Goal: Navigation & Orientation: Find specific page/section

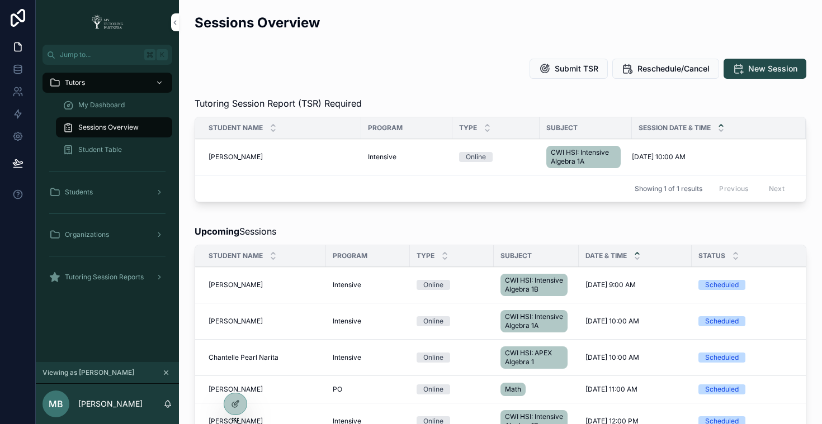
click at [167, 372] on icon "scrollable content" at bounding box center [166, 373] width 8 height 8
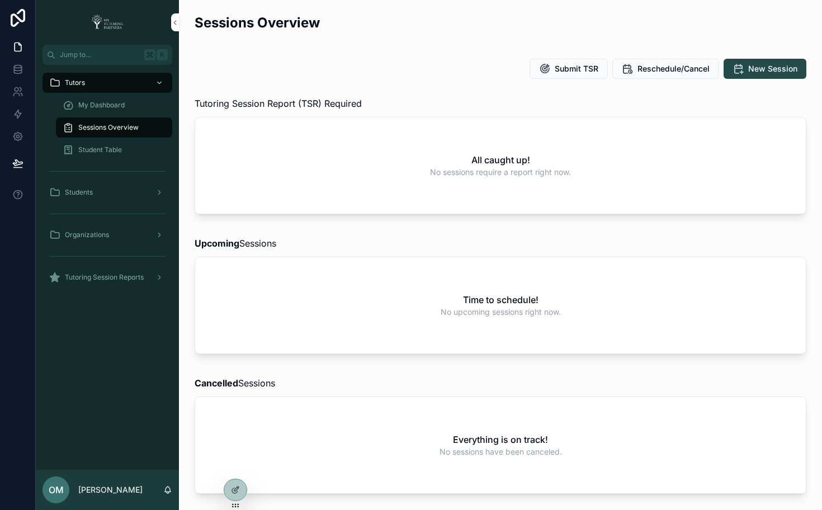
click at [100, 103] on span "My Dashboard" at bounding box center [101, 105] width 46 height 9
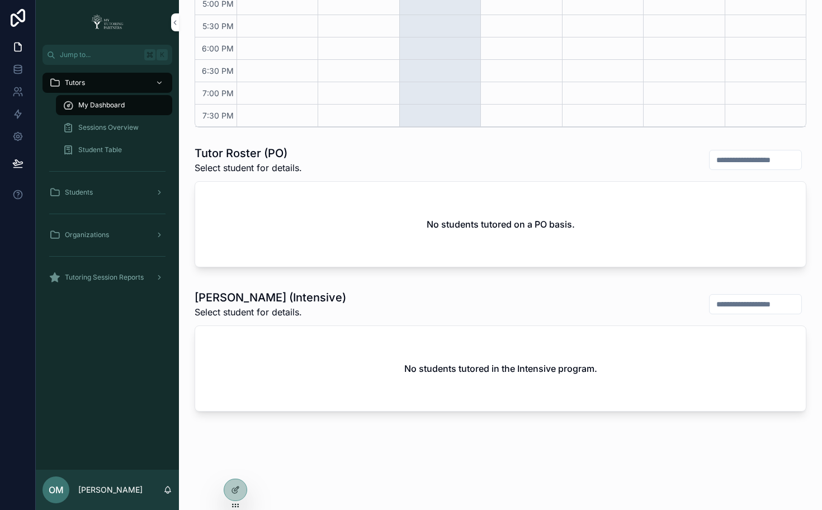
scroll to position [436, 0]
click at [0, 0] on div at bounding box center [0, 0] width 0 height 0
click at [0, 0] on icon at bounding box center [0, 0] width 0 height 0
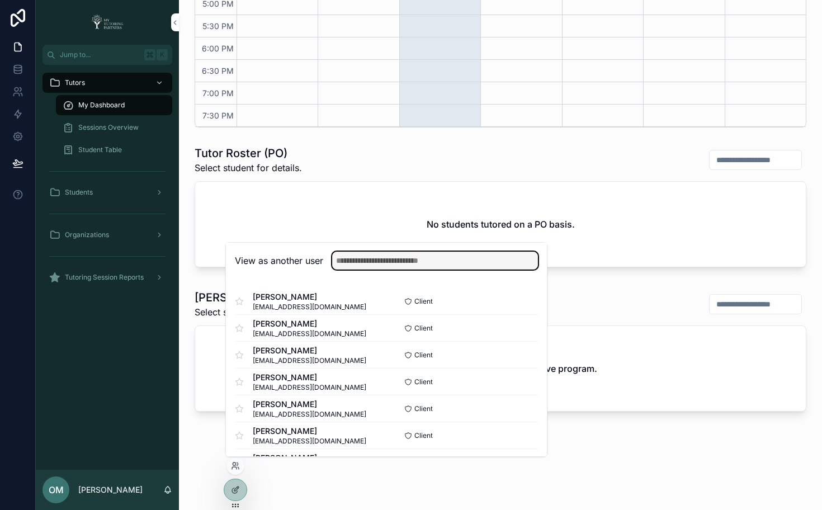
click at [418, 265] on input "text" at bounding box center [435, 261] width 206 height 18
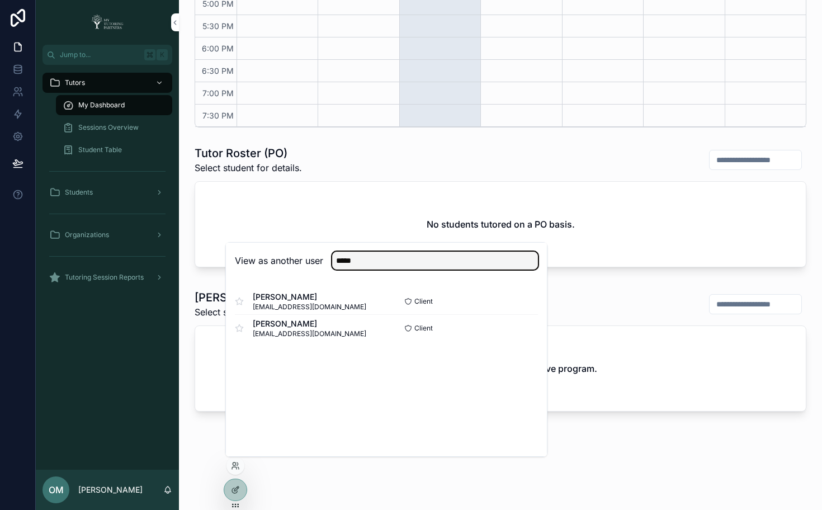
type input "*****"
click at [0, 0] on button "Select" at bounding box center [0, 0] width 0 height 0
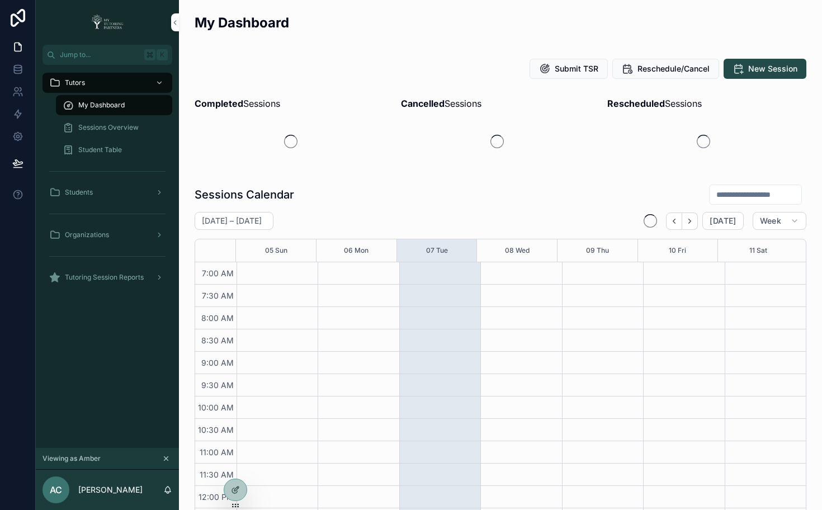
scroll to position [278, 0]
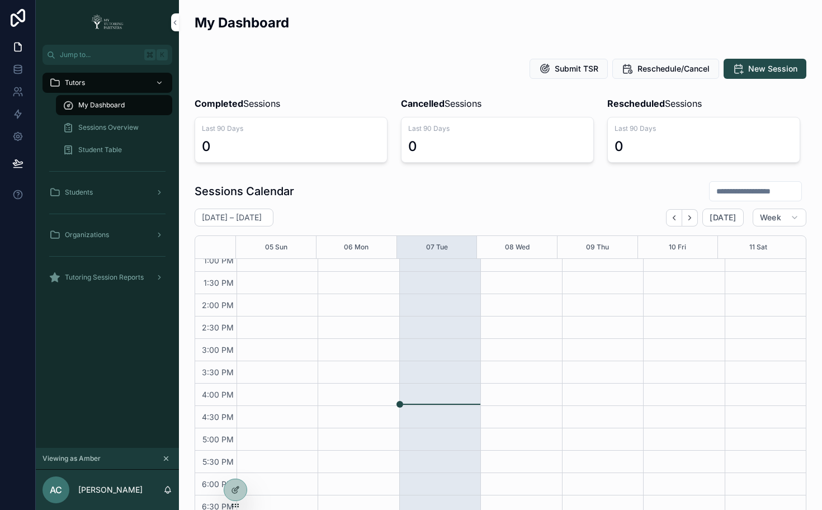
click at [0, 0] on icon at bounding box center [0, 0] width 0 height 0
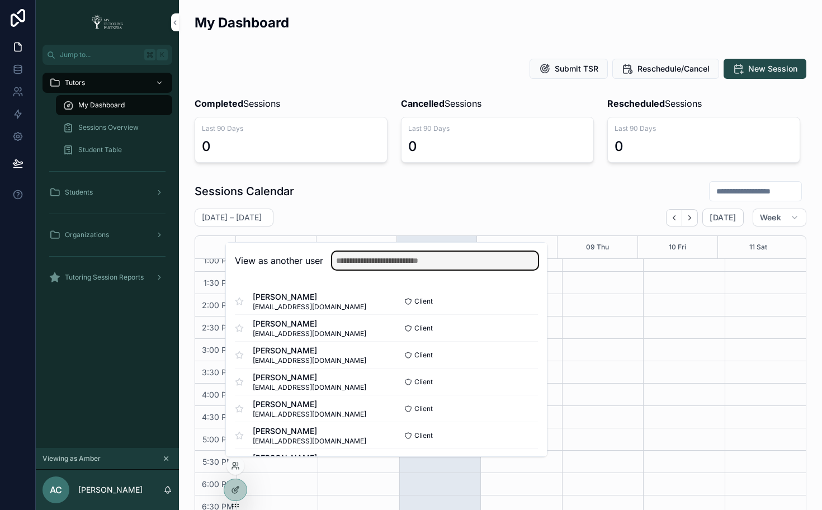
click at [386, 262] on input "text" at bounding box center [435, 261] width 206 height 18
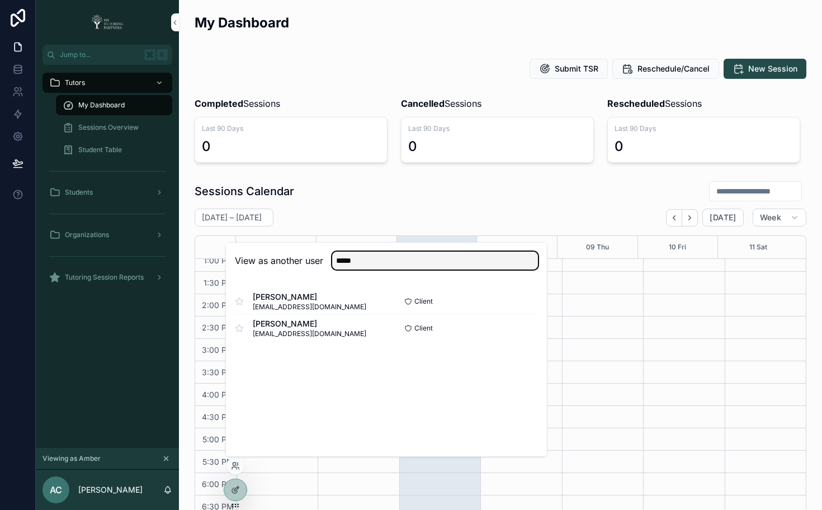
type input "*****"
click at [0, 0] on button "Select" at bounding box center [0, 0] width 0 height 0
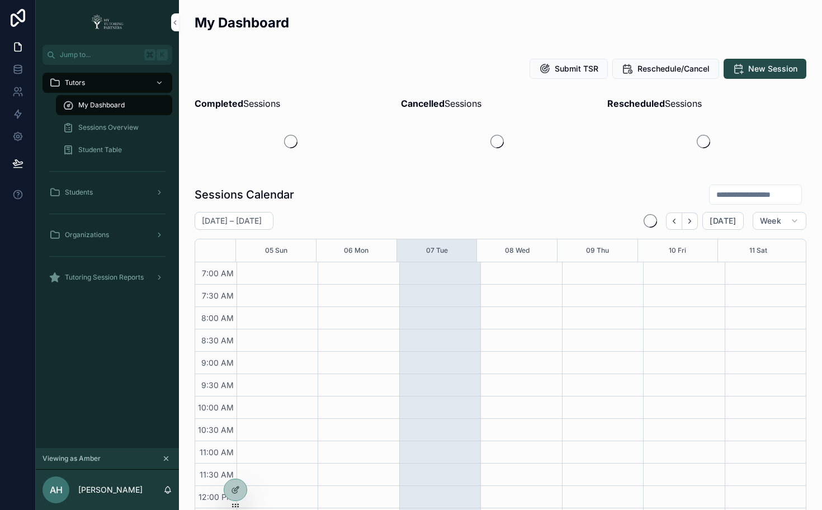
scroll to position [278, 0]
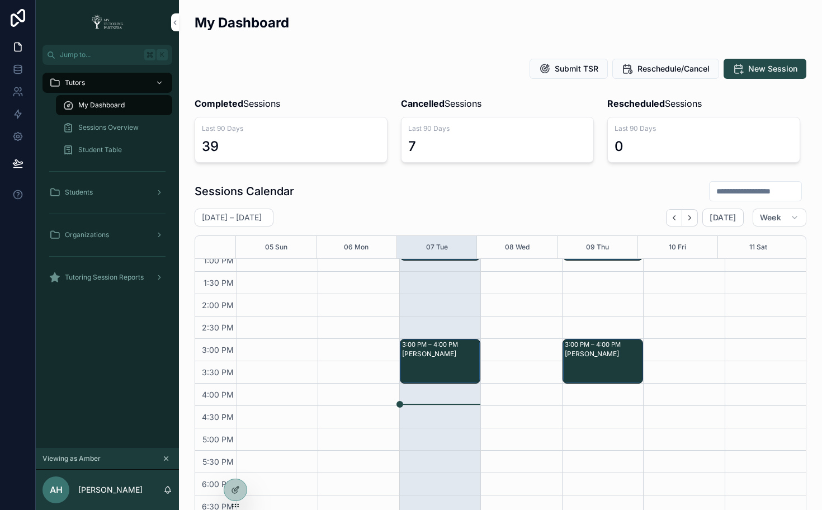
click at [124, 129] on span "Sessions Overview" at bounding box center [108, 127] width 60 height 9
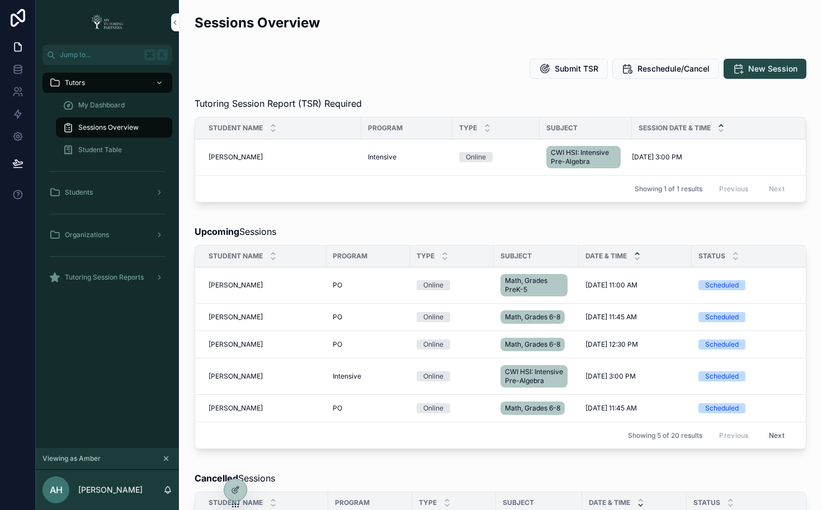
click at [0, 0] on icon at bounding box center [0, 0] width 0 height 0
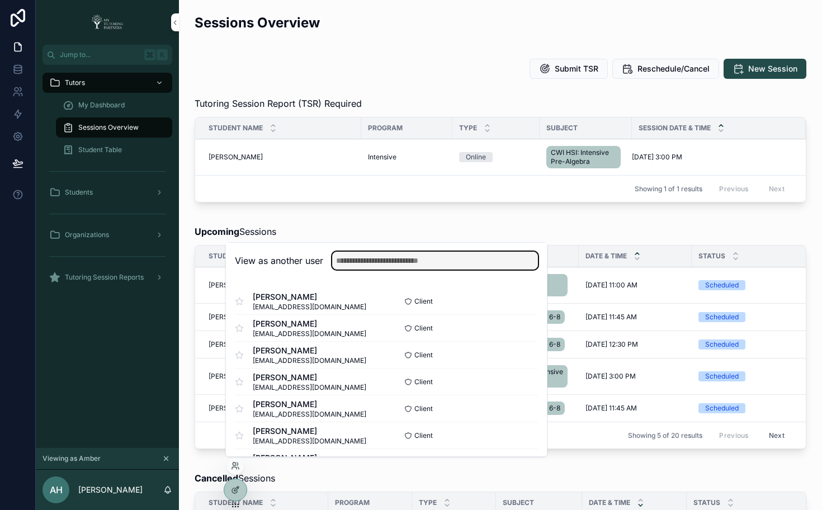
click at [363, 267] on input "text" at bounding box center [435, 261] width 206 height 18
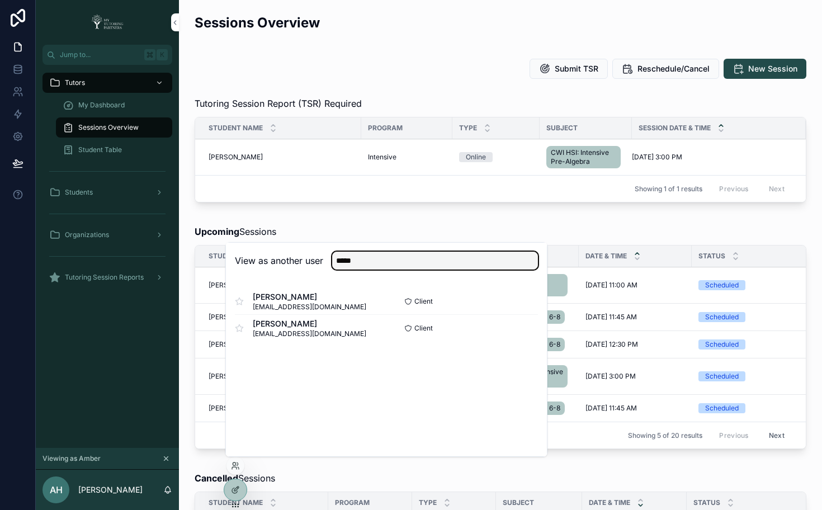
type input "*****"
click at [0, 0] on button "Select" at bounding box center [0, 0] width 0 height 0
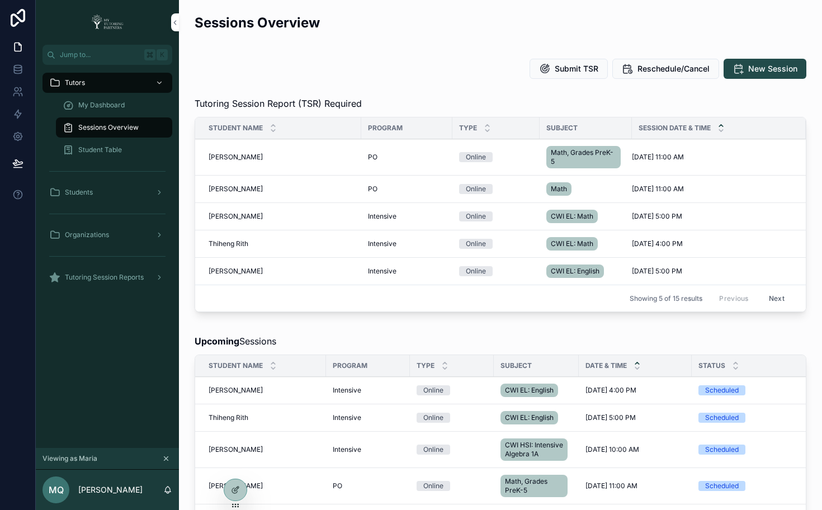
click at [770, 297] on button "Next" at bounding box center [776, 298] width 31 height 17
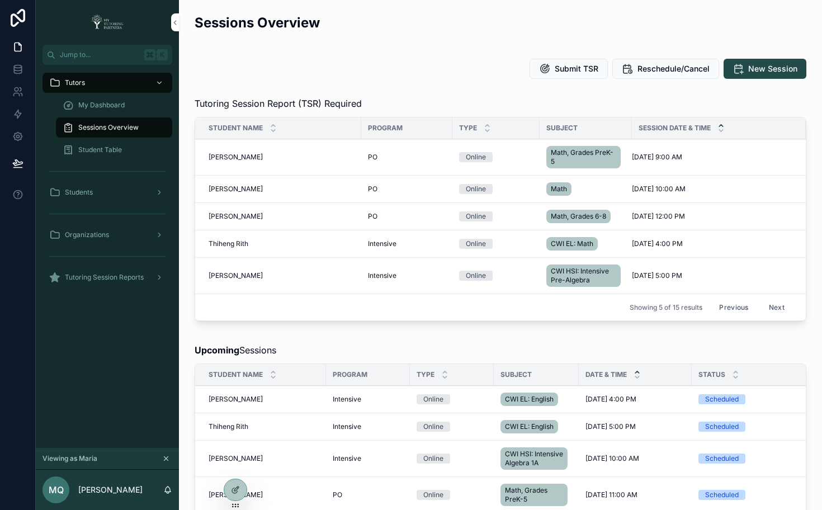
click at [406, 77] on div "Submit TSR Reschedule/Cancel New Session" at bounding box center [501, 69] width 612 height 20
click at [717, 309] on button "Previous" at bounding box center [733, 307] width 45 height 17
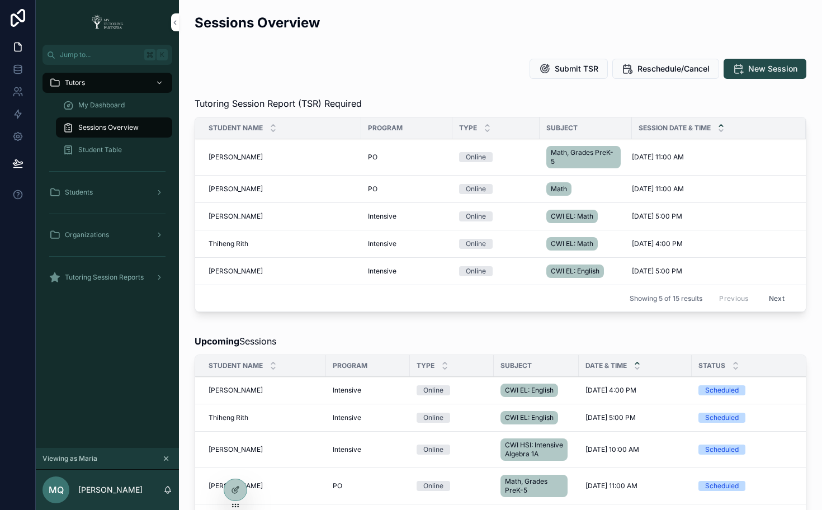
click at [764, 299] on button "Next" at bounding box center [776, 298] width 31 height 17
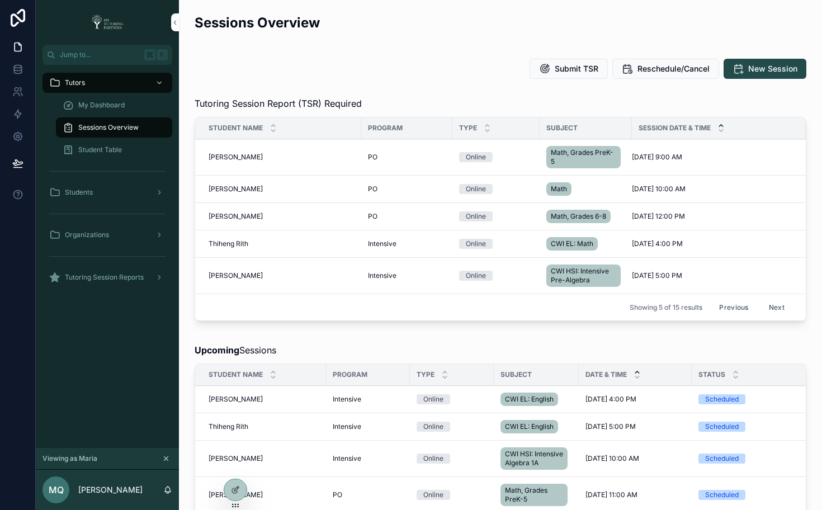
click at [720, 305] on button "Previous" at bounding box center [733, 307] width 45 height 17
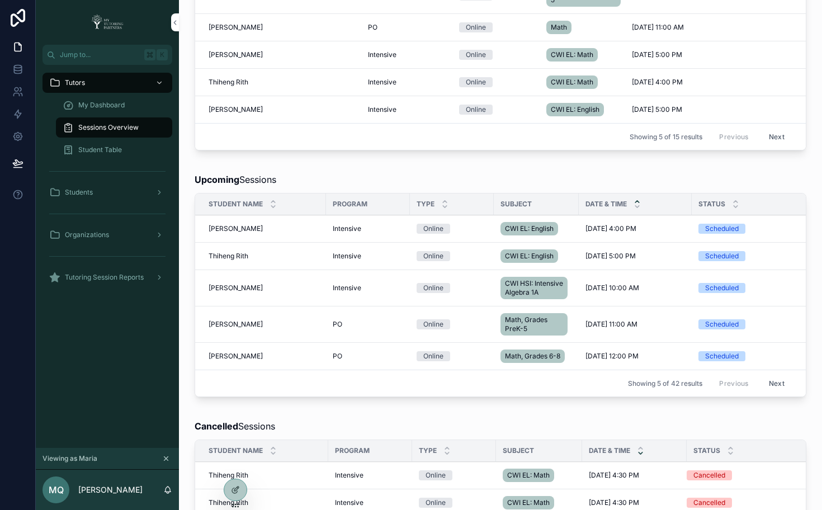
scroll to position [174, 0]
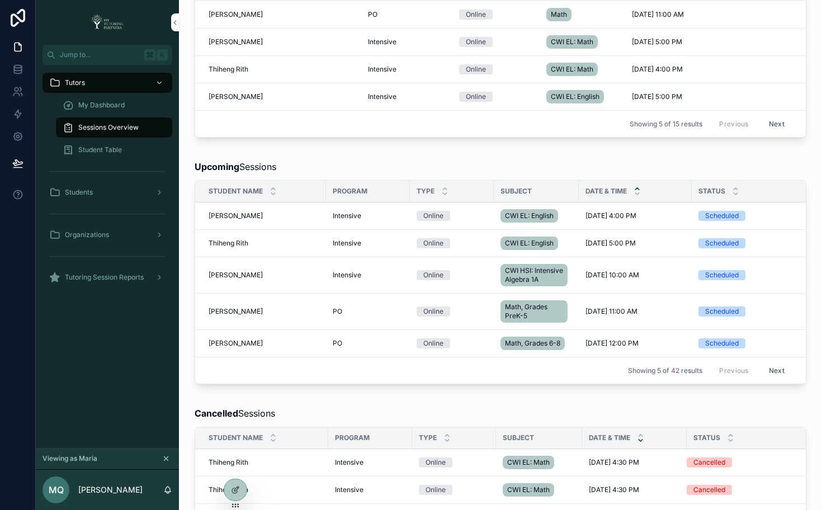
click at [418, 165] on div "Upcoming Sessions" at bounding box center [501, 166] width 612 height 13
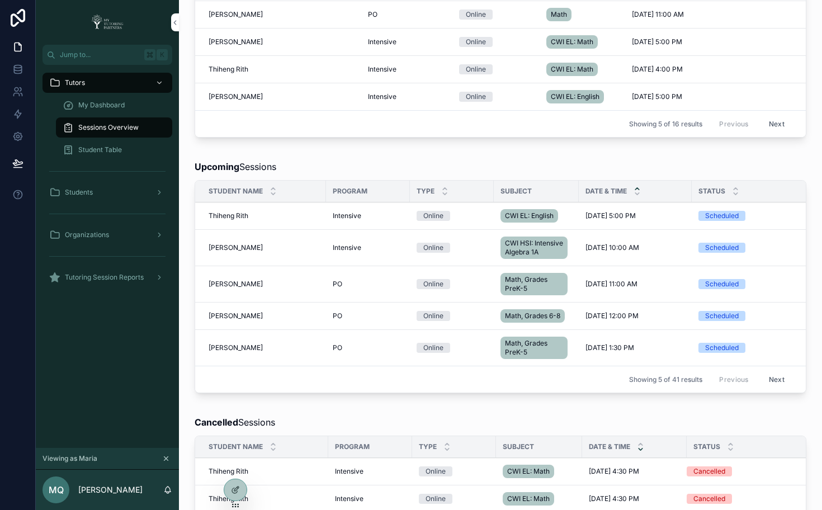
click at [389, 156] on div "Upcoming Sessions Student Name Program Type Subject Date & Time Status Tutor Se…" at bounding box center [500, 278] width 625 height 247
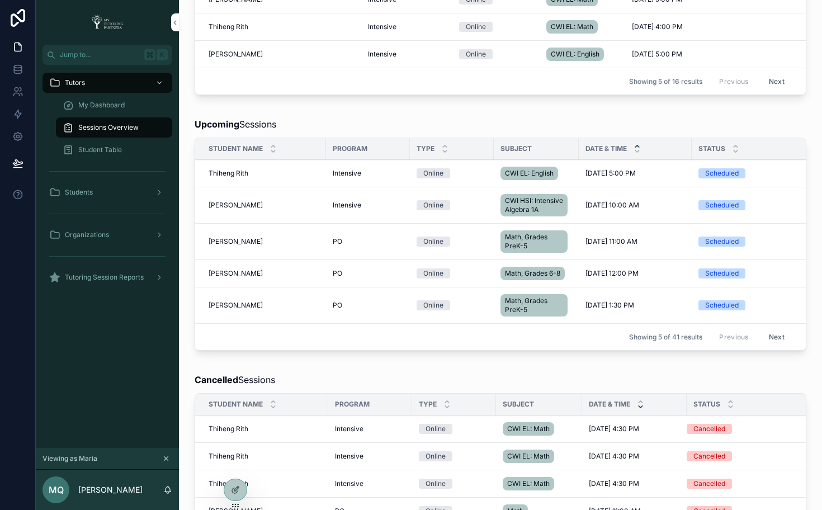
scroll to position [0, 0]
